Goal: Obtain resource: Download file/media

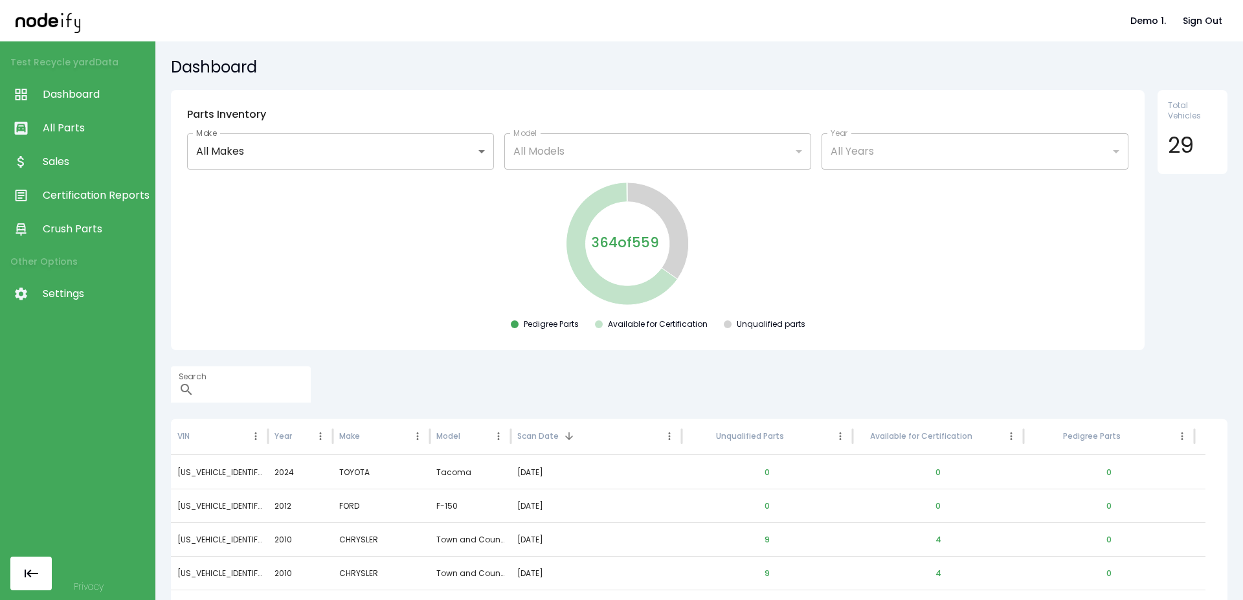
click at [92, 157] on span "Sales" at bounding box center [95, 162] width 105 height 16
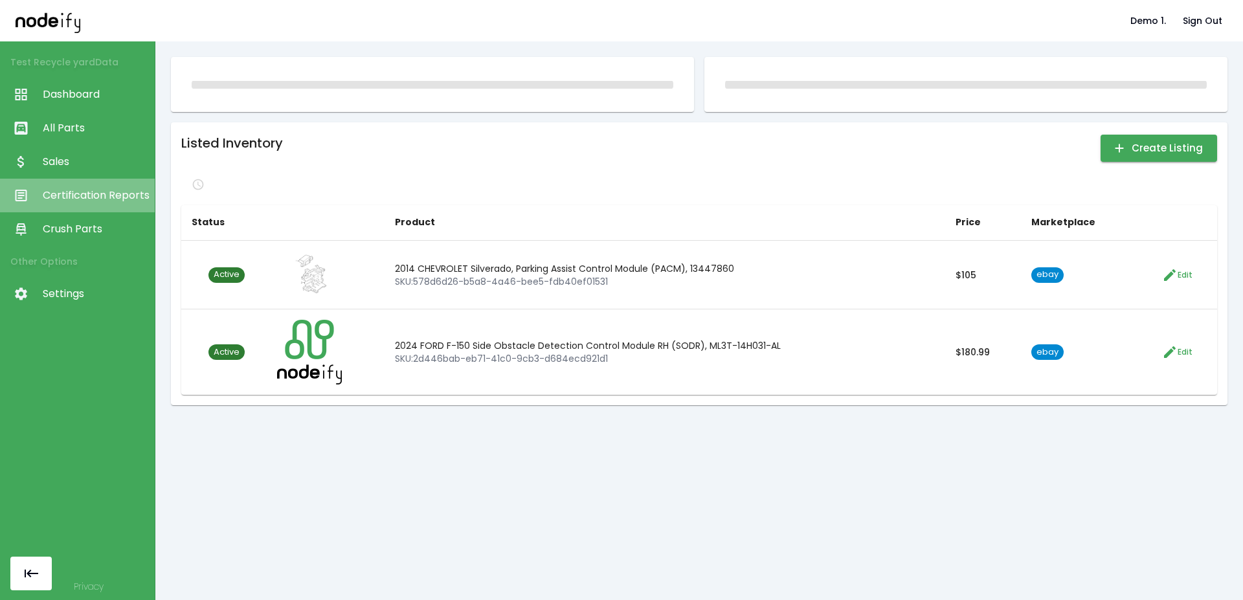
click at [84, 192] on span "Certification Reports" at bounding box center [95, 196] width 105 height 16
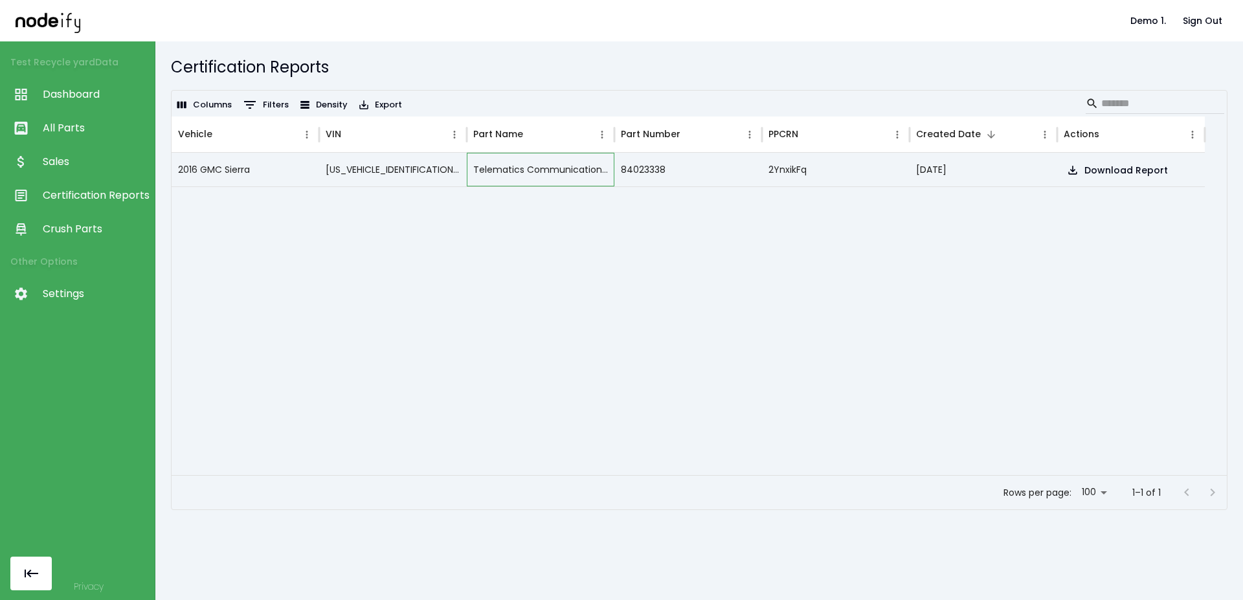
click at [502, 170] on div "Telematics Communication Interface Control Module" at bounding box center [541, 170] width 148 height 34
click at [1092, 175] on button "Download Report" at bounding box center [1117, 171] width 109 height 24
click at [577, 223] on div at bounding box center [688, 330] width 1033 height 289
click at [614, 133] on div "Part Name" at bounding box center [541, 135] width 148 height 36
click at [608, 128] on div at bounding box center [605, 135] width 6 height 36
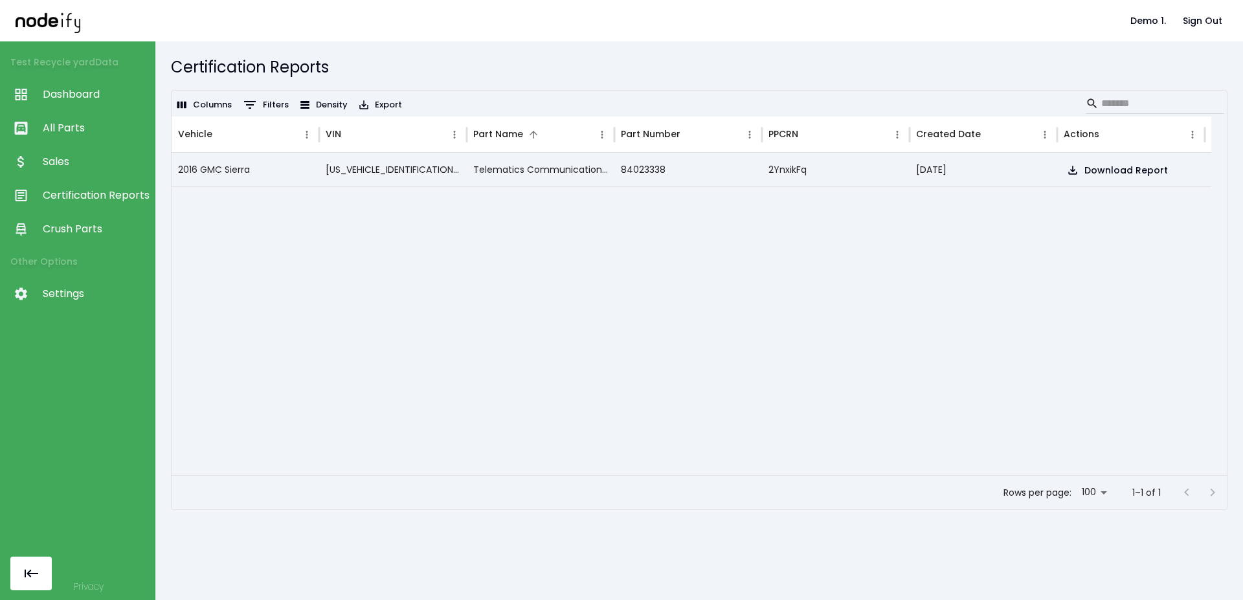
click at [416, 312] on div at bounding box center [691, 330] width 1039 height 289
click at [75, 226] on span "Crush Parts" at bounding box center [95, 229] width 105 height 16
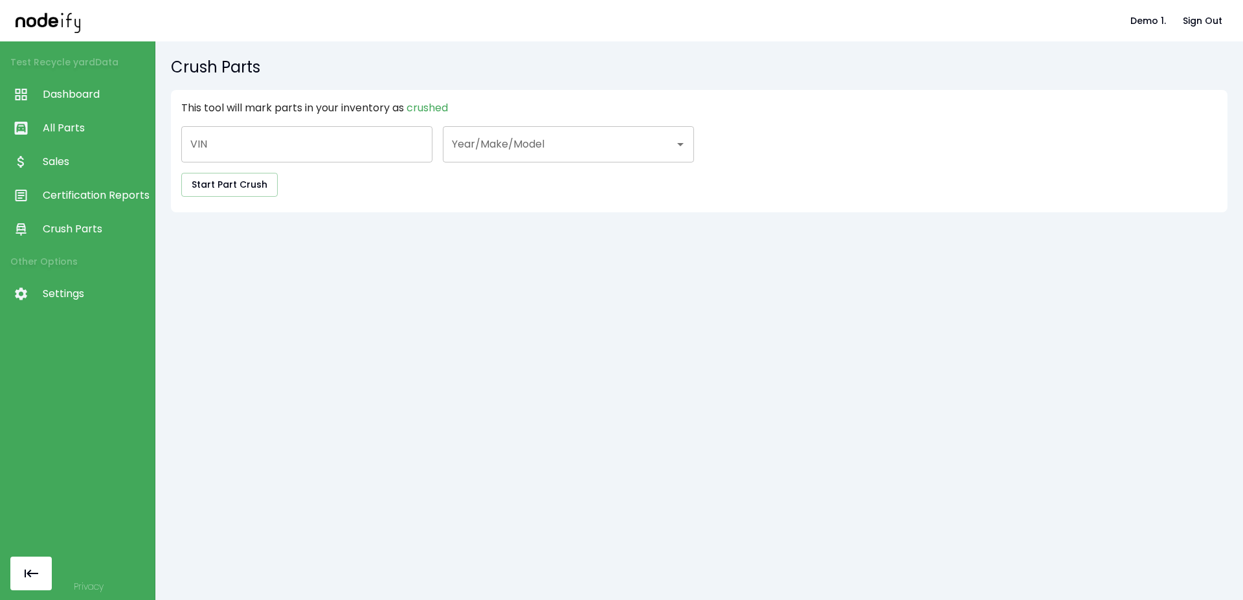
click at [107, 149] on link "Sales" at bounding box center [77, 162] width 155 height 34
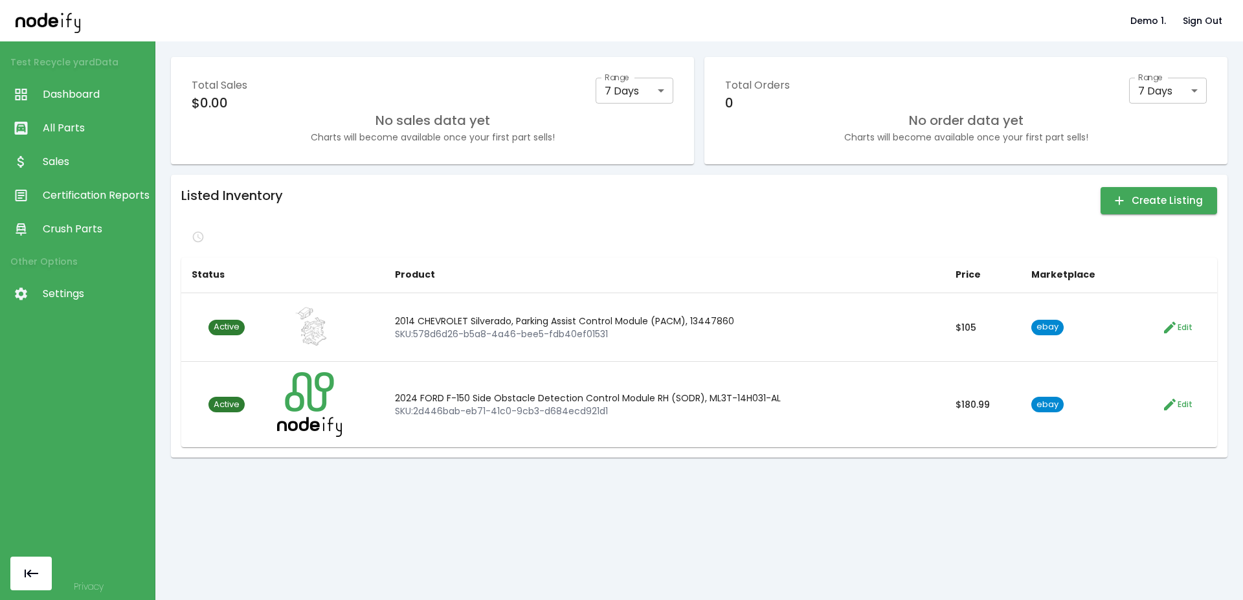
click at [93, 117] on link "All Parts" at bounding box center [77, 128] width 155 height 34
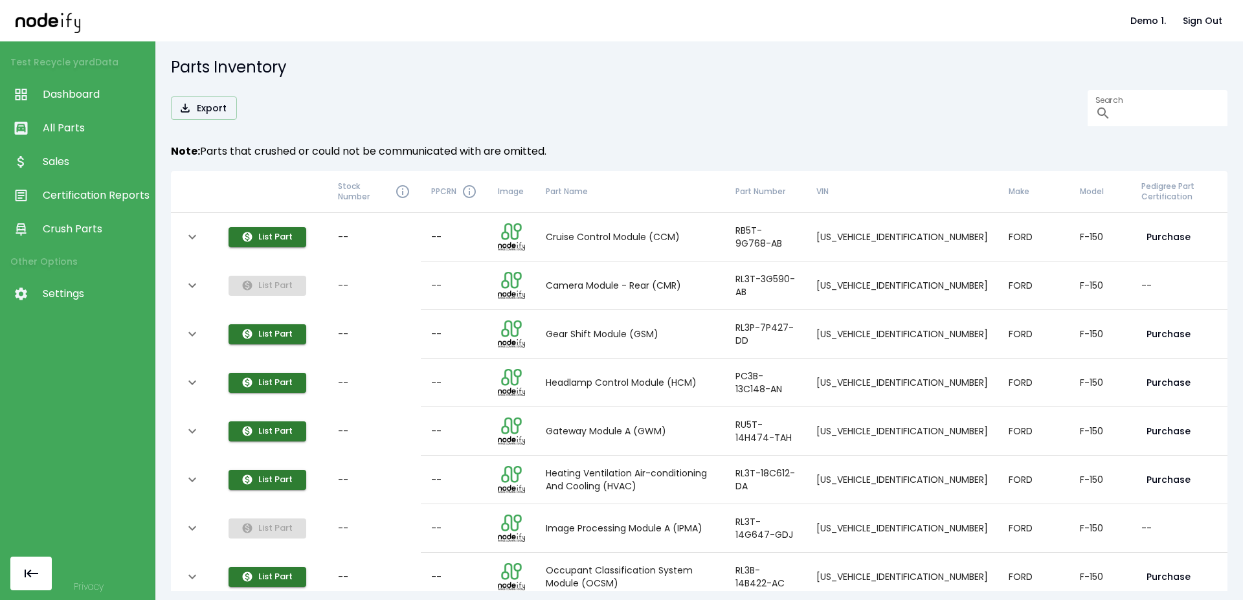
click at [87, 162] on span "Sales" at bounding box center [95, 162] width 105 height 16
